Goal: Information Seeking & Learning: Learn about a topic

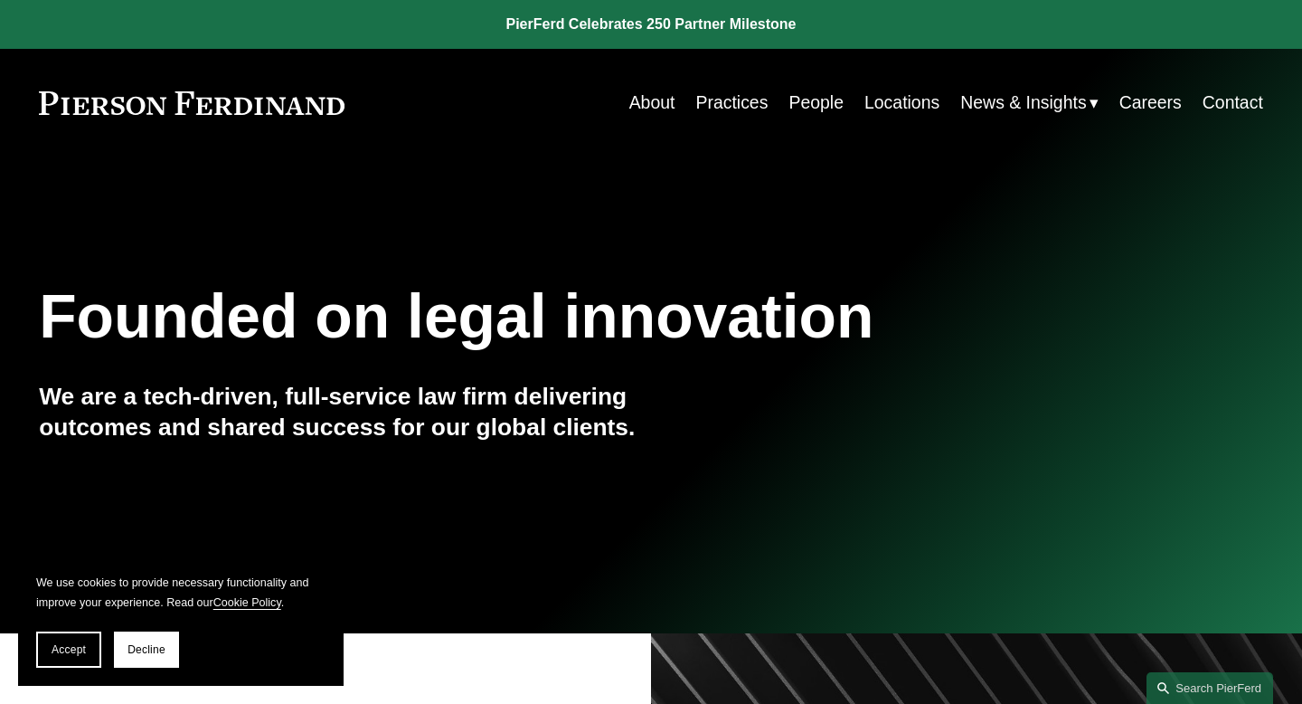
click at [1138, 104] on link "Careers" at bounding box center [1150, 102] width 62 height 35
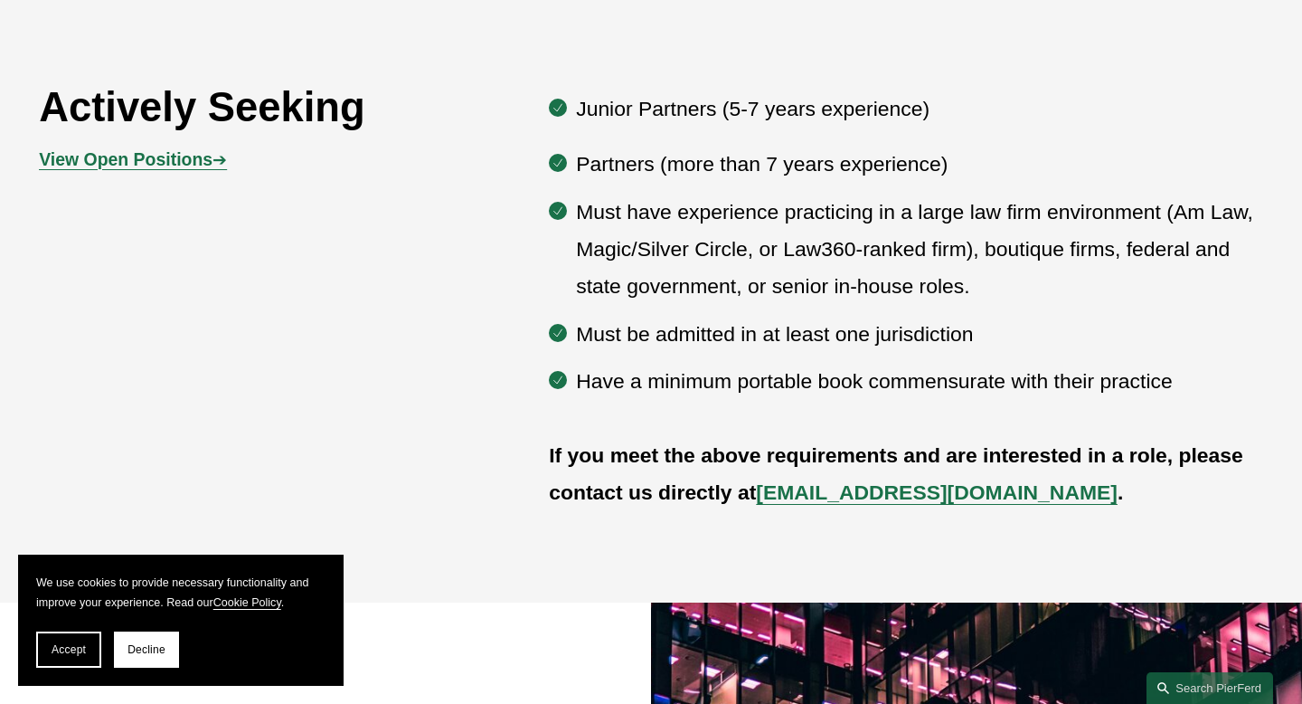
scroll to position [977, 0]
click at [128, 169] on p "View Open Positions ➔" at bounding box center [192, 159] width 306 height 32
click at [128, 165] on strong "View Open Positions" at bounding box center [126, 158] width 174 height 20
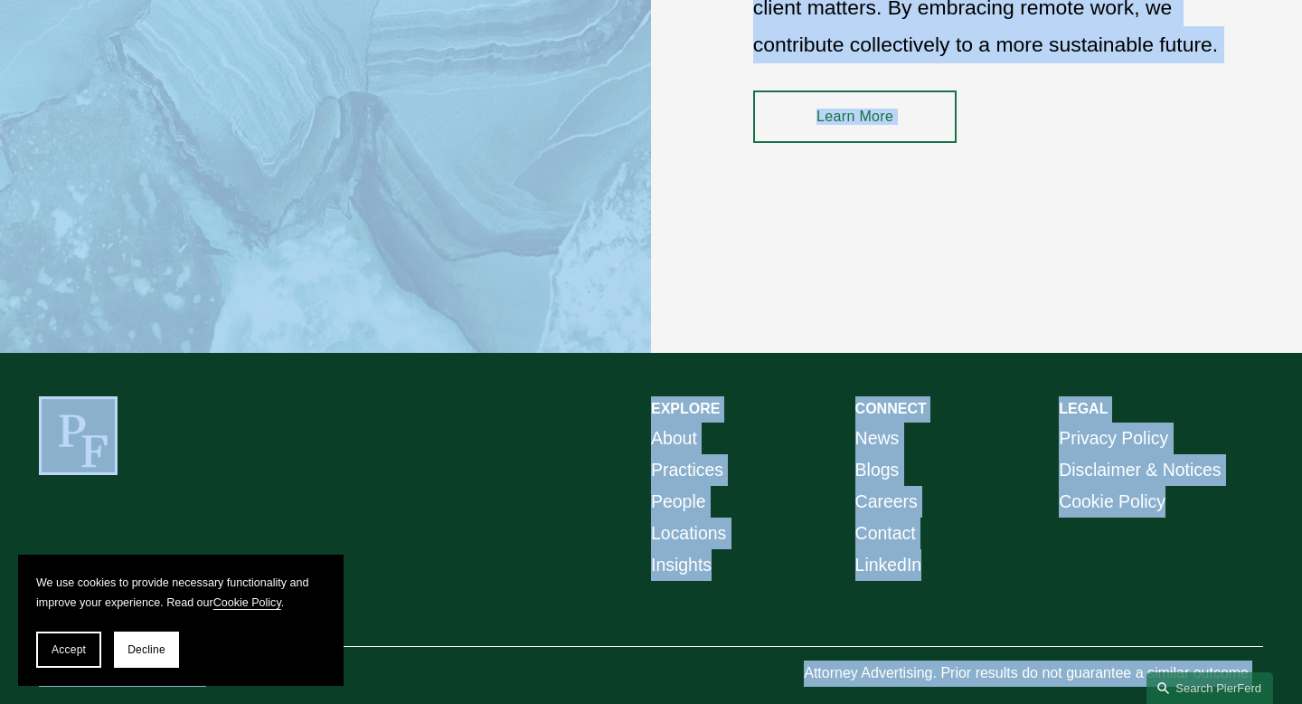
scroll to position [2624, 0]
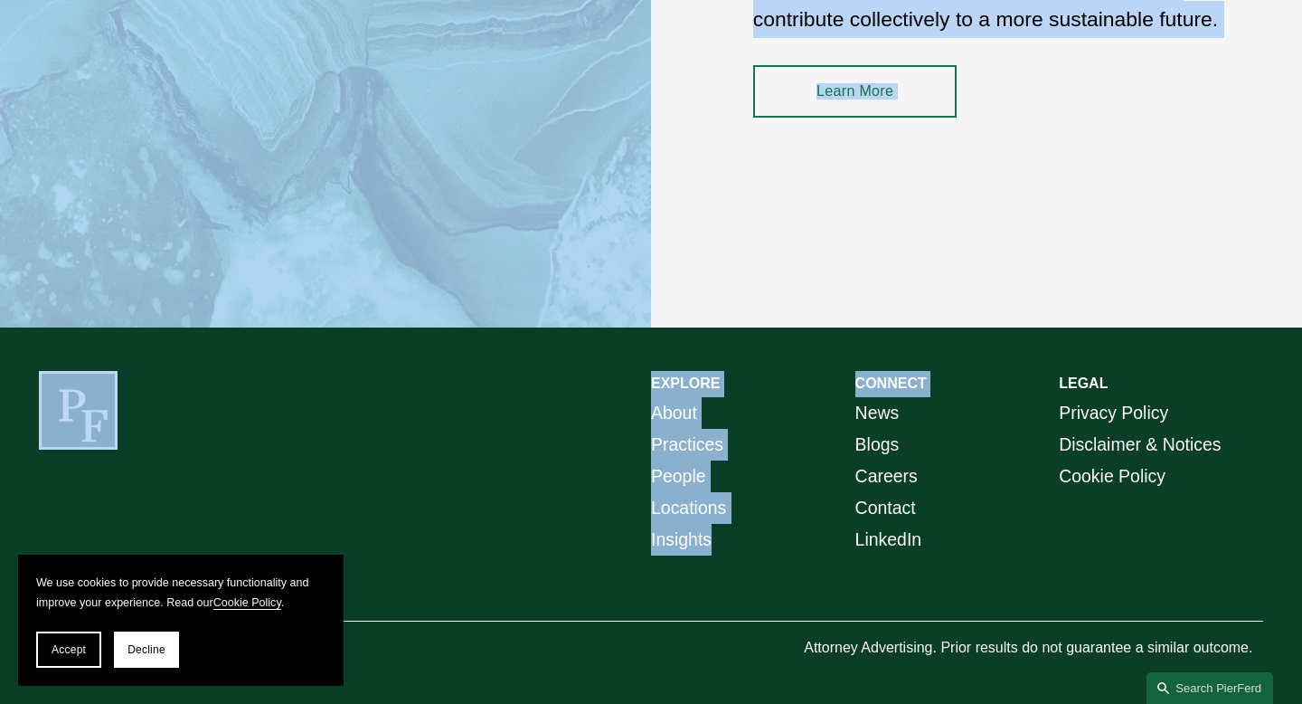
drag, startPoint x: 650, startPoint y: 212, endPoint x: 775, endPoint y: 568, distance: 376.6
click at [695, 472] on link "People" at bounding box center [678, 476] width 55 height 32
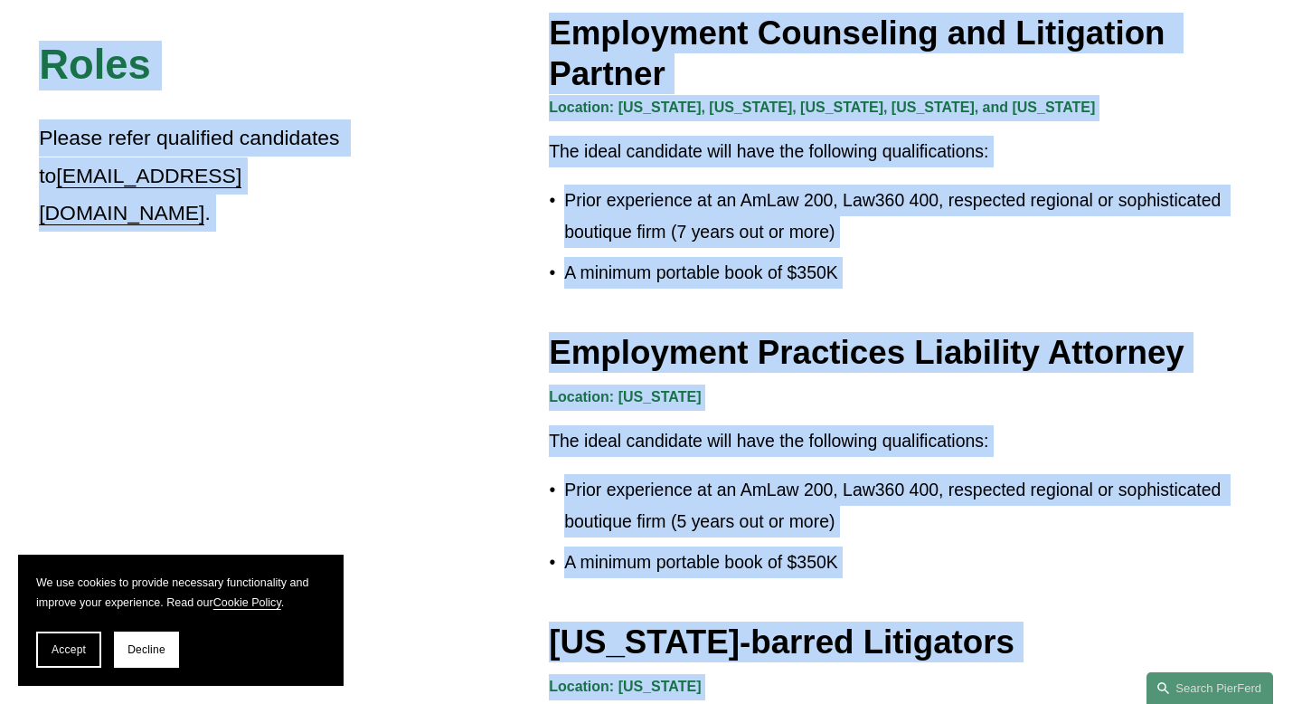
drag, startPoint x: 526, startPoint y: 419, endPoint x: 940, endPoint y: 703, distance: 502.1
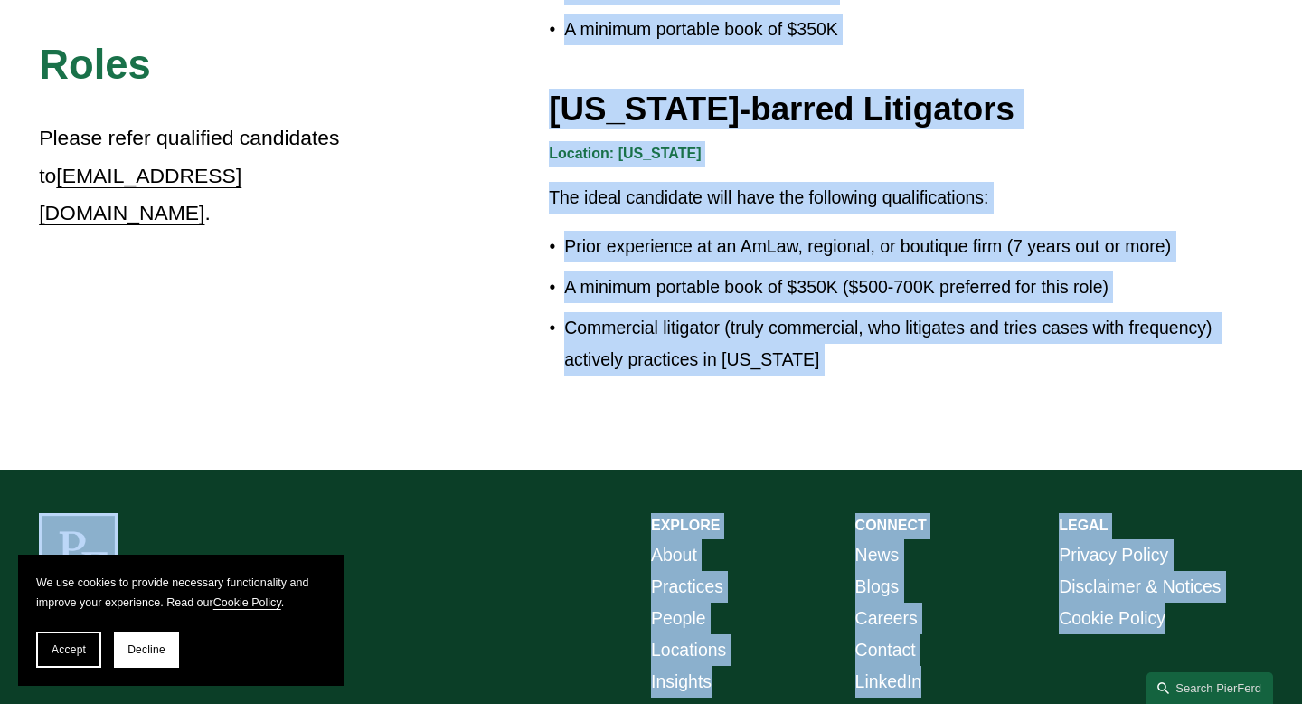
scroll to position [3233, 0]
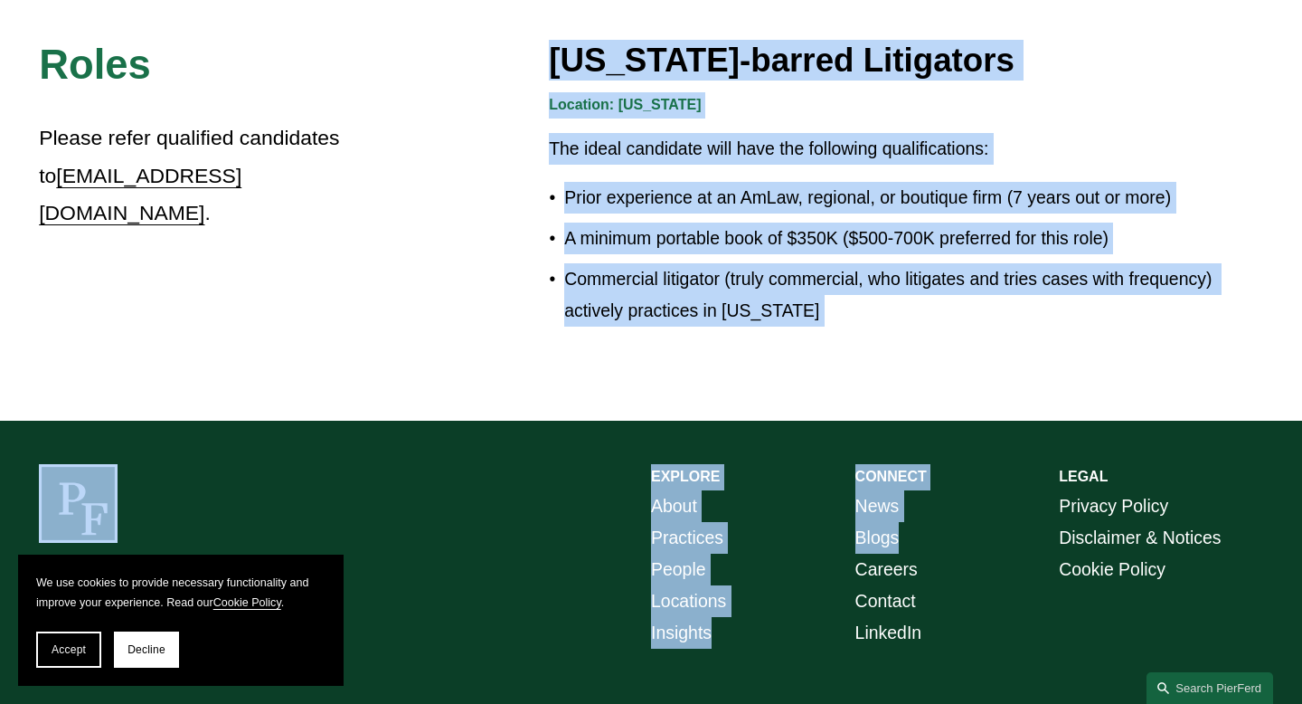
drag, startPoint x: 918, startPoint y: 233, endPoint x: 909, endPoint y: 497, distance: 264.2
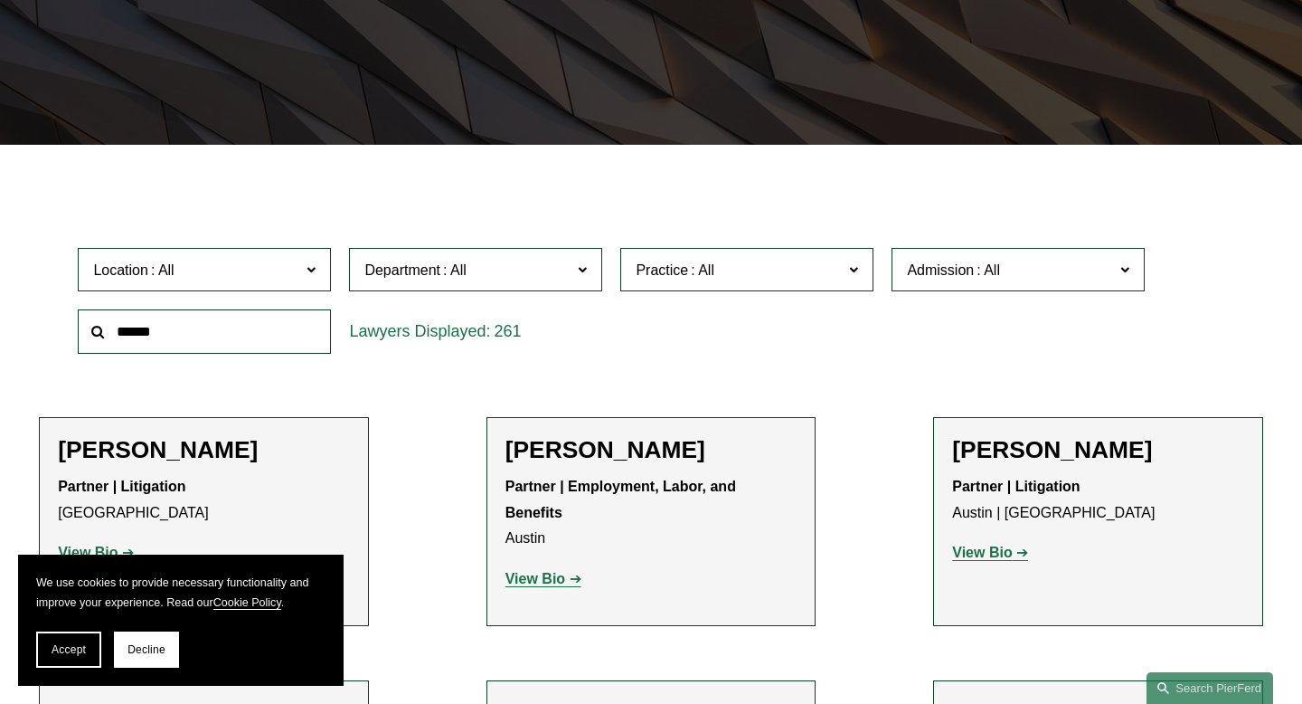
scroll to position [364, 0]
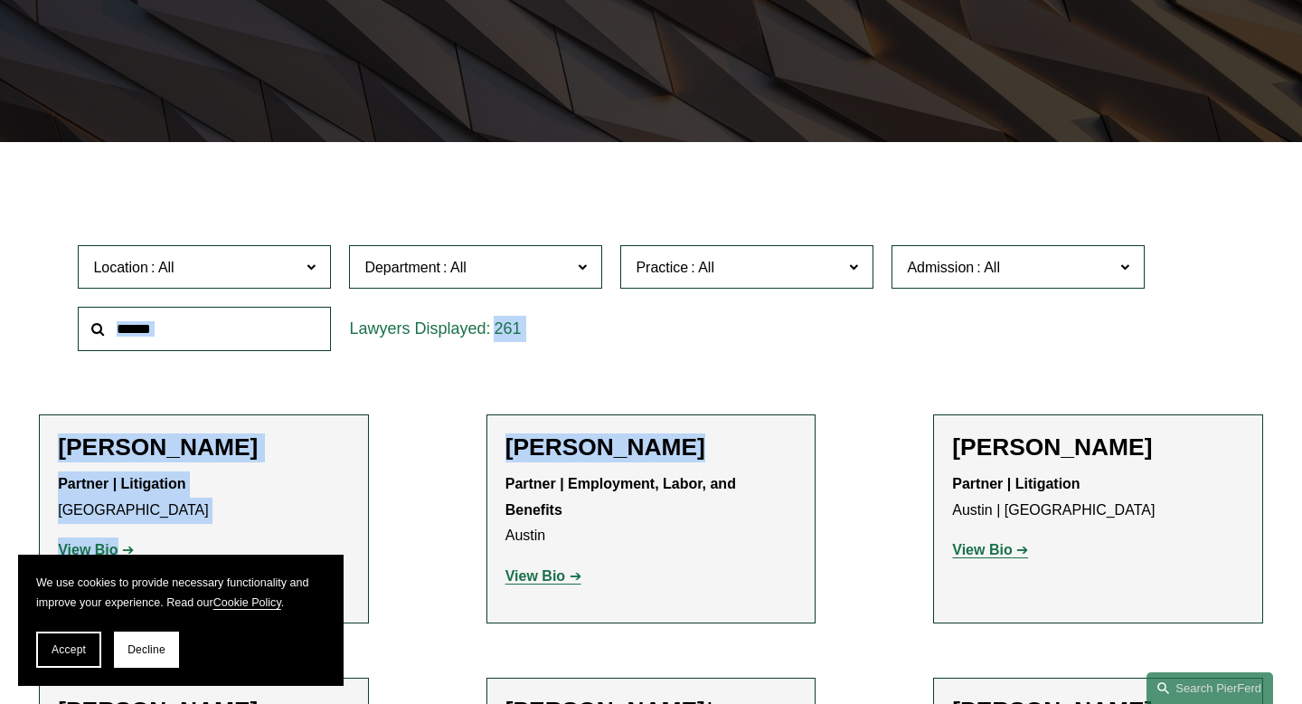
drag, startPoint x: 636, startPoint y: 373, endPoint x: 651, endPoint y: 460, distance: 89.0
click at [835, 272] on span "Practice" at bounding box center [739, 267] width 207 height 24
click at [959, 334] on div "Location All Atlanta Austin Boston Charlotte Chicago Cincinnati Cleveland Colum…" at bounding box center [651, 298] width 1164 height 124
